Goal: Task Accomplishment & Management: Manage account settings

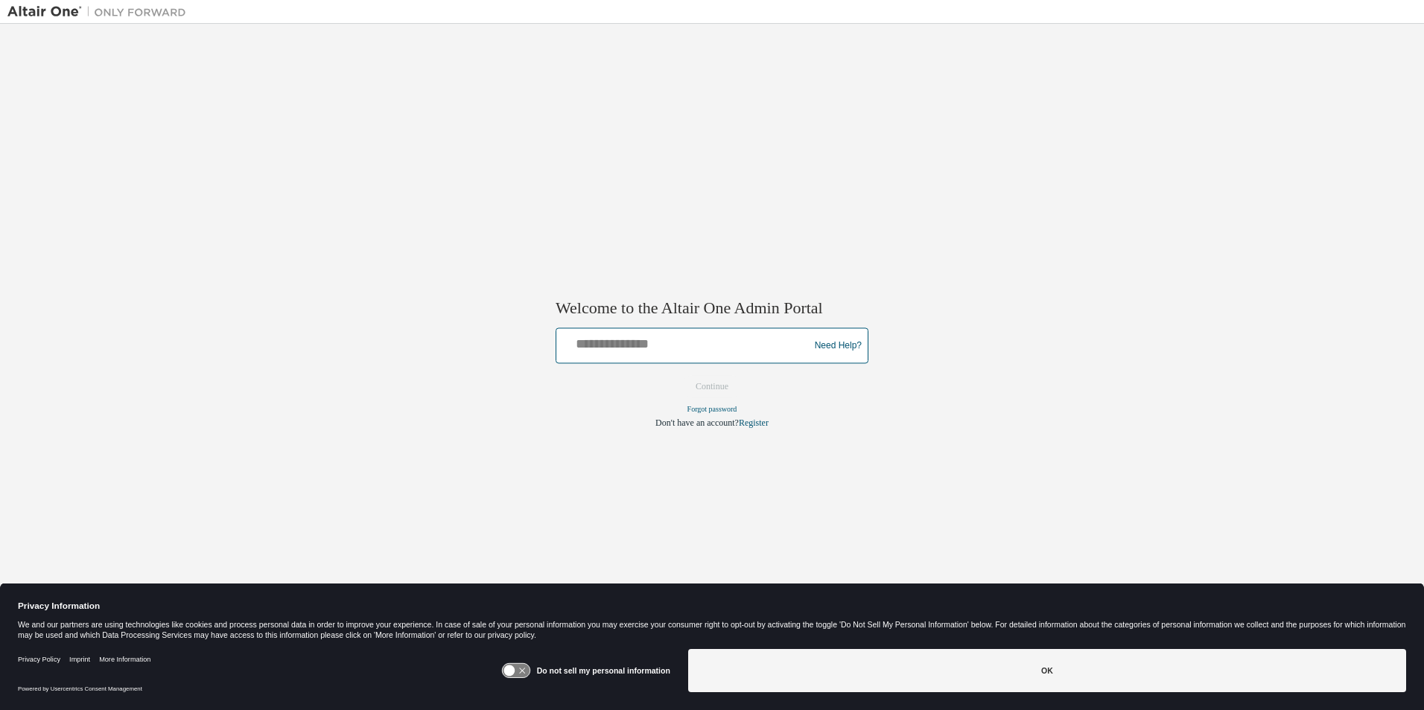
click at [671, 350] on input "text" at bounding box center [684, 343] width 245 height 22
type input "**********"
click at [725, 381] on button "Continue" at bounding box center [712, 387] width 64 height 22
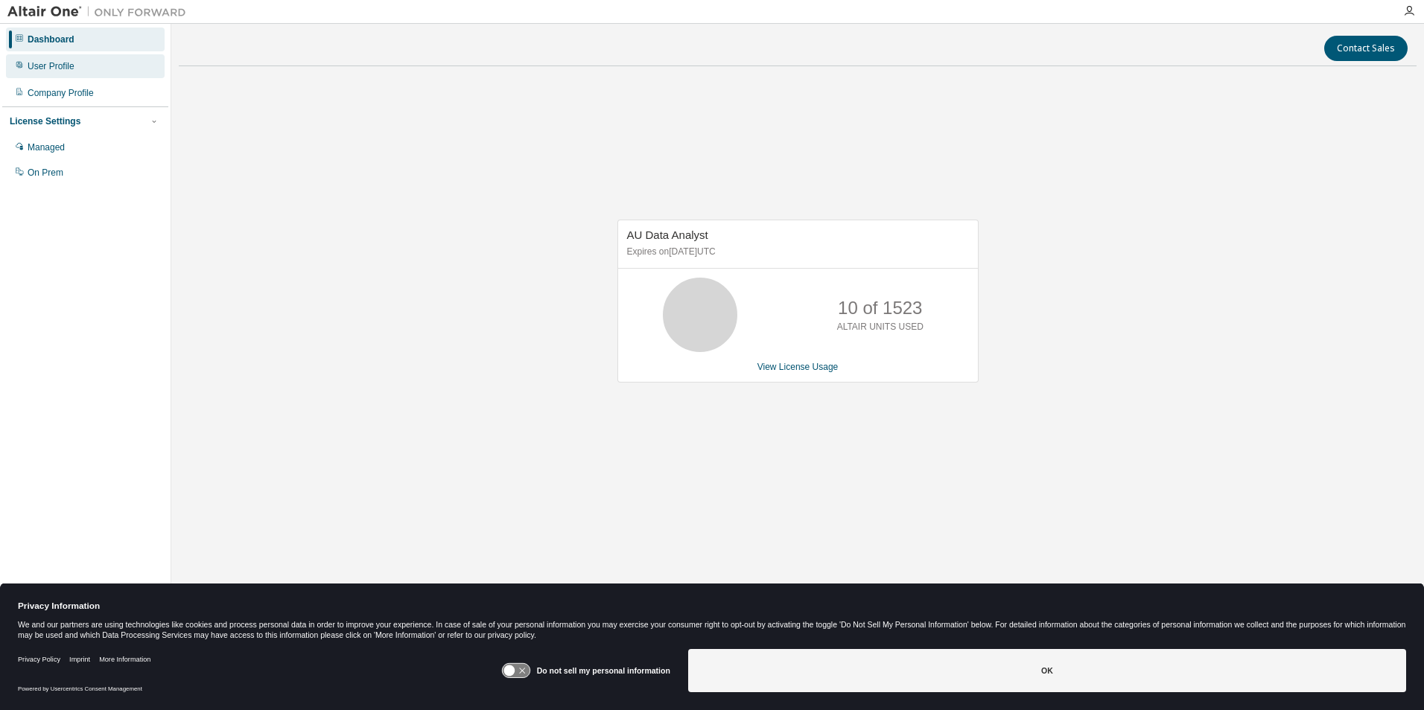
click at [25, 71] on div "User Profile" at bounding box center [85, 66] width 159 height 24
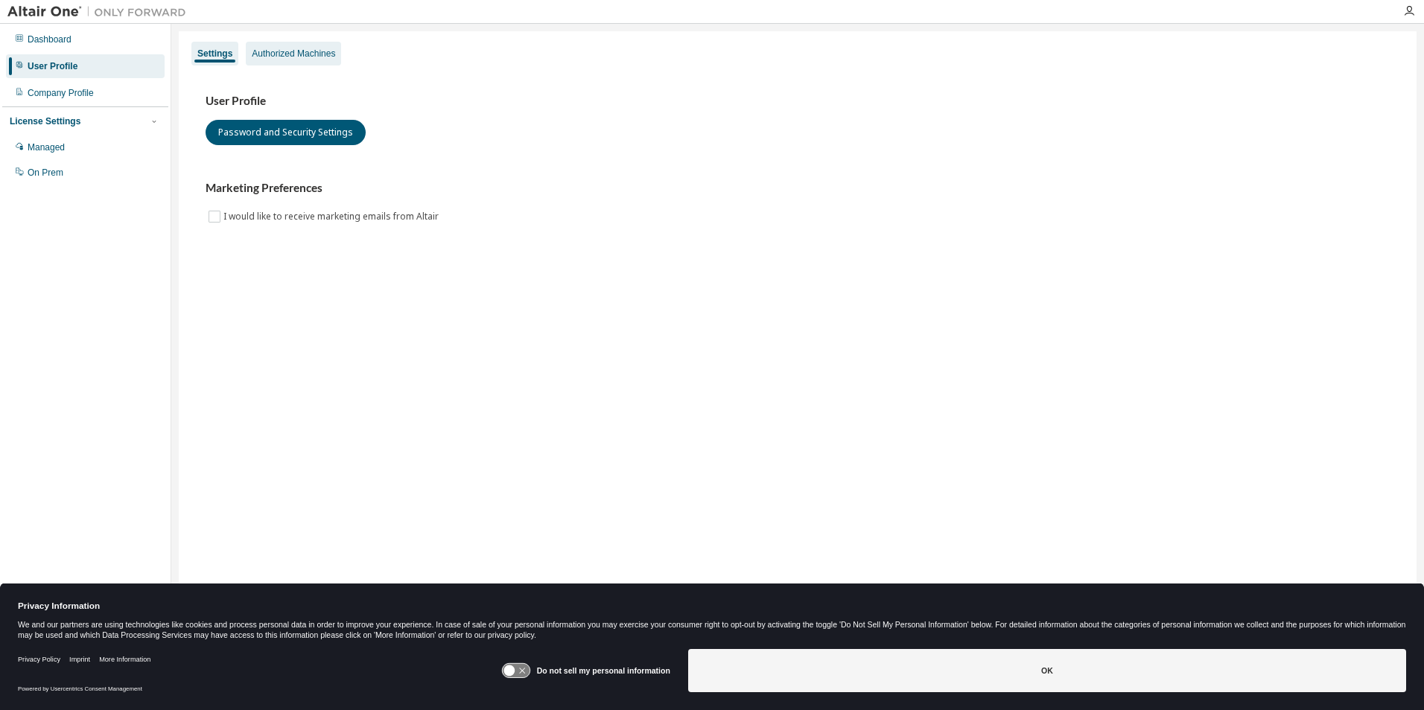
click at [315, 49] on div "Authorized Machines" at bounding box center [293, 54] width 83 height 12
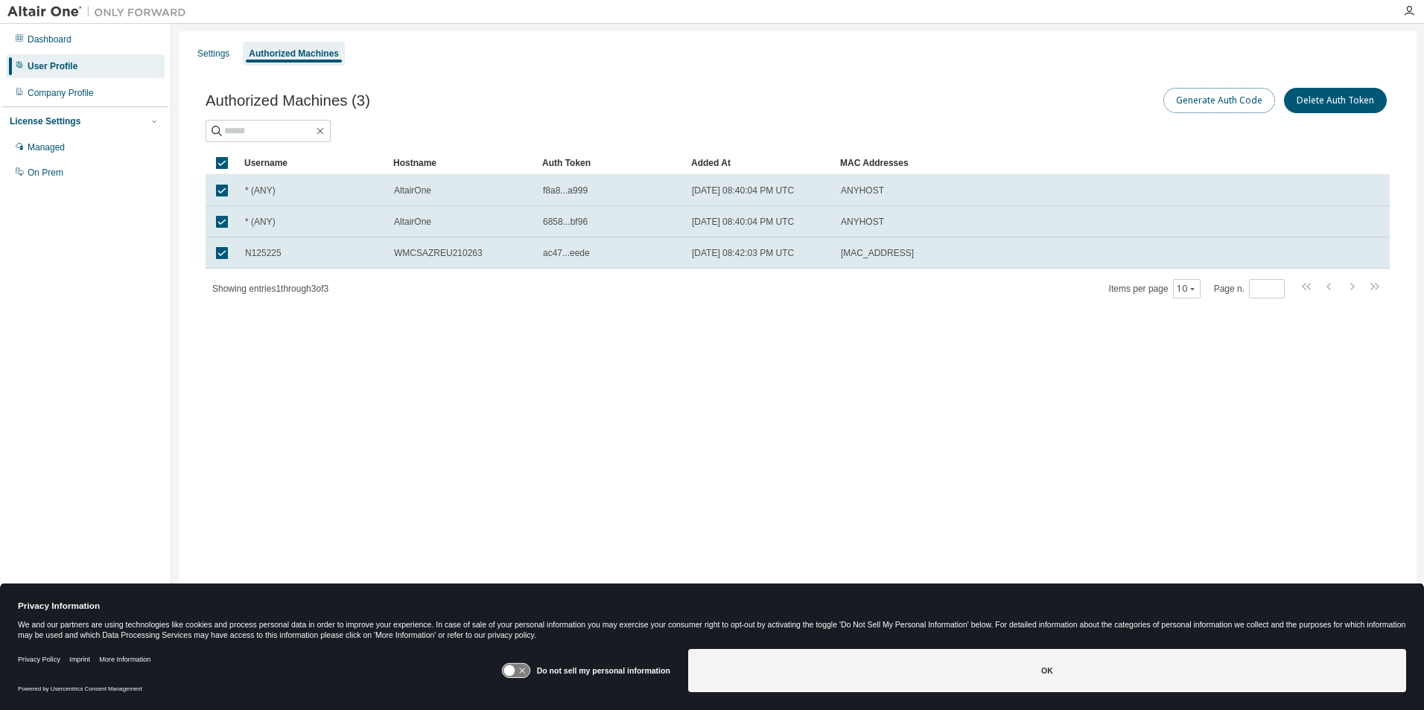
click at [1205, 106] on button "Generate Auth Code" at bounding box center [1219, 100] width 112 height 25
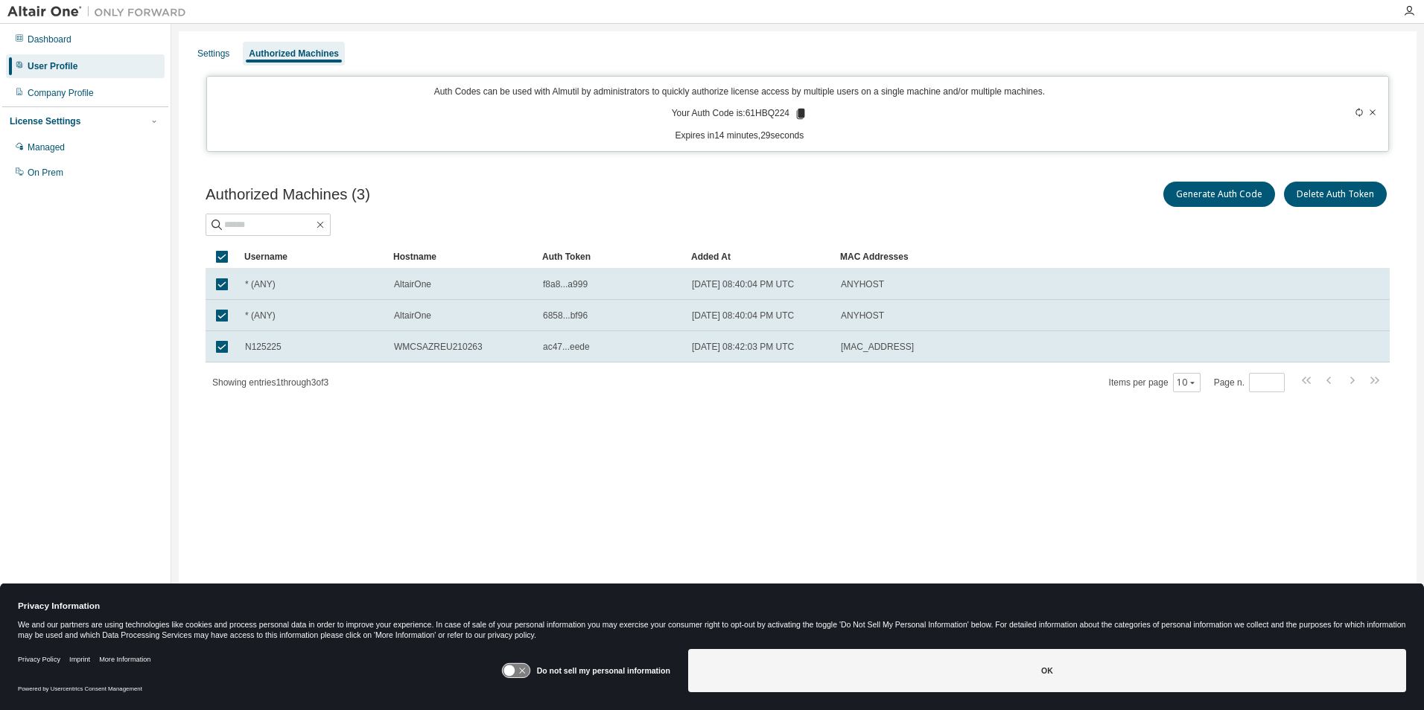
click at [801, 115] on icon at bounding box center [801, 114] width 8 height 10
drag, startPoint x: 758, startPoint y: 116, endPoint x: 777, endPoint y: 120, distance: 19.7
click at [777, 120] on p "Your Auth Code is: 61HBQ224" at bounding box center [740, 113] width 136 height 13
drag, startPoint x: 777, startPoint y: 120, endPoint x: 746, endPoint y: 115, distance: 31.6
click at [746, 115] on p "Your Auth Code is: 61HBQ224" at bounding box center [740, 113] width 136 height 13
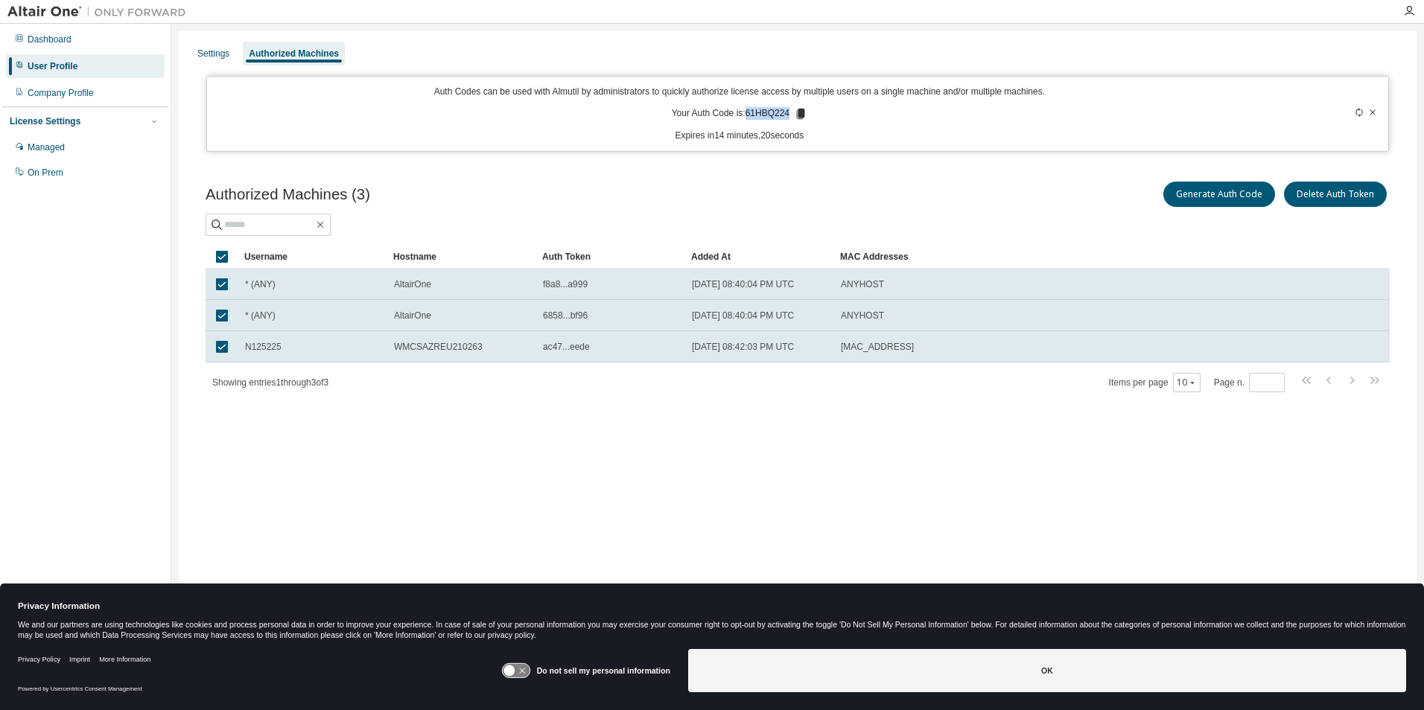
drag, startPoint x: 747, startPoint y: 115, endPoint x: 787, endPoint y: 121, distance: 40.7
click at [787, 121] on p "Your Auth Code is: 61HBQ224" at bounding box center [740, 113] width 136 height 13
copy p "61HBQ224"
click at [63, 65] on div "User Profile" at bounding box center [53, 66] width 50 height 12
